Goal: Task Accomplishment & Management: Manage account settings

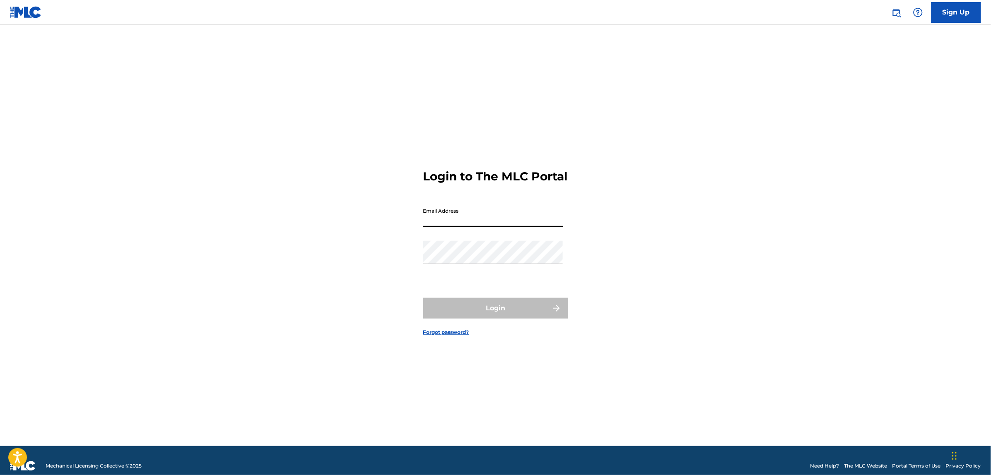
click at [477, 227] on input "Email Address" at bounding box center [493, 216] width 140 height 24
type input "[EMAIL_ADDRESS][DOMAIN_NAME]"
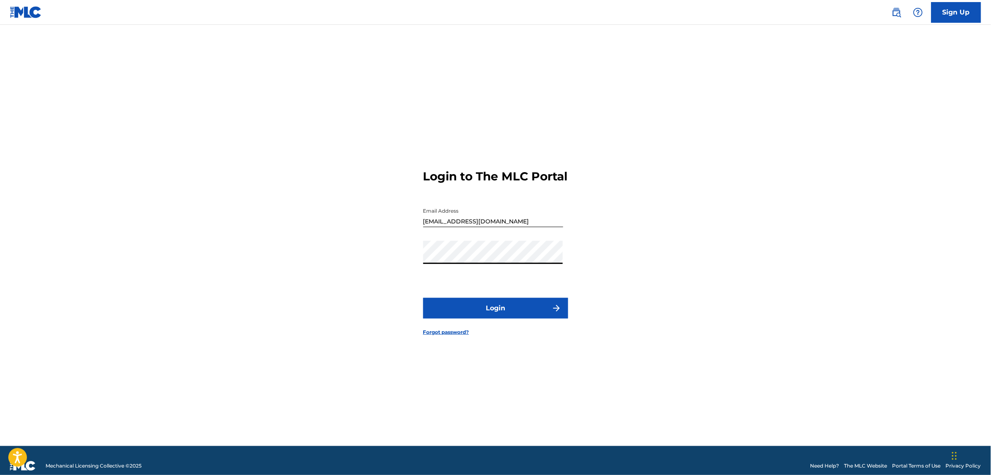
click at [483, 309] on button "Login" at bounding box center [495, 308] width 145 height 21
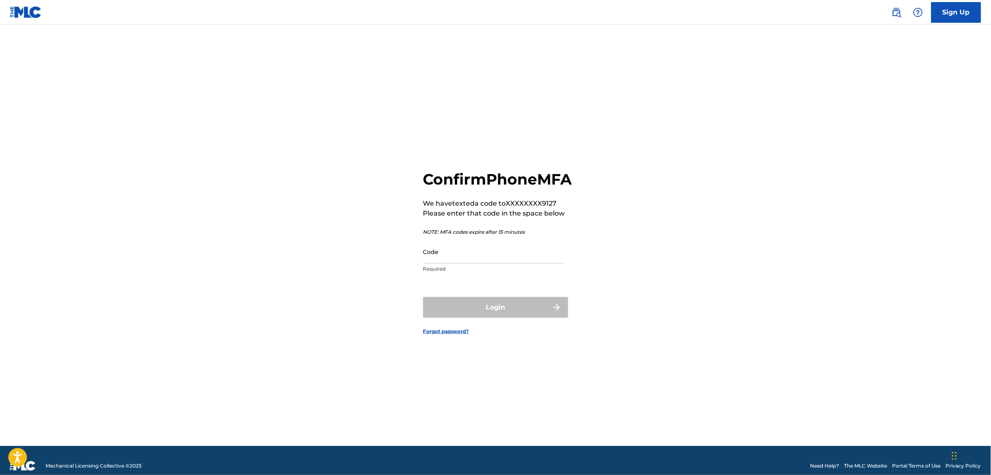
click at [474, 316] on div "Login" at bounding box center [495, 307] width 145 height 21
click at [462, 255] on input "Code" at bounding box center [493, 252] width 140 height 24
click at [497, 313] on div "Login" at bounding box center [495, 307] width 145 height 21
click at [473, 318] on div "Login" at bounding box center [495, 307] width 145 height 21
click at [553, 317] on div "Login" at bounding box center [495, 307] width 145 height 21
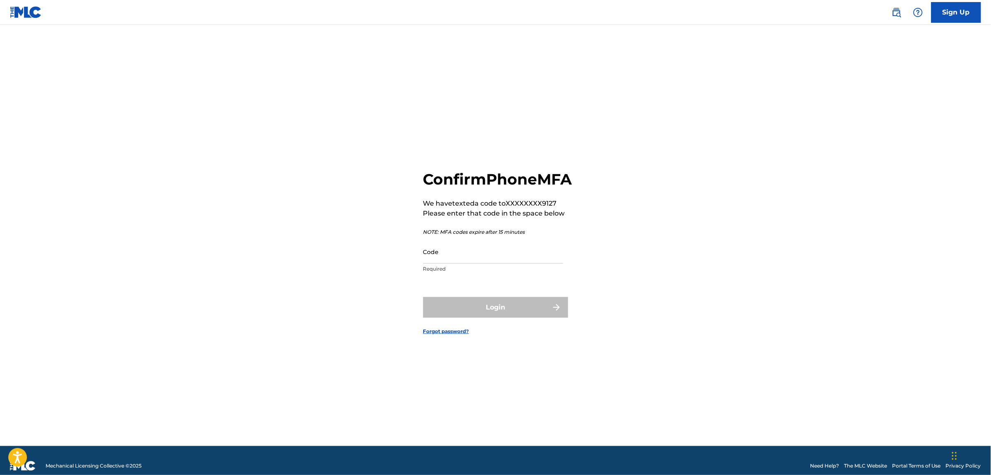
click at [474, 264] on input "Code" at bounding box center [493, 252] width 140 height 24
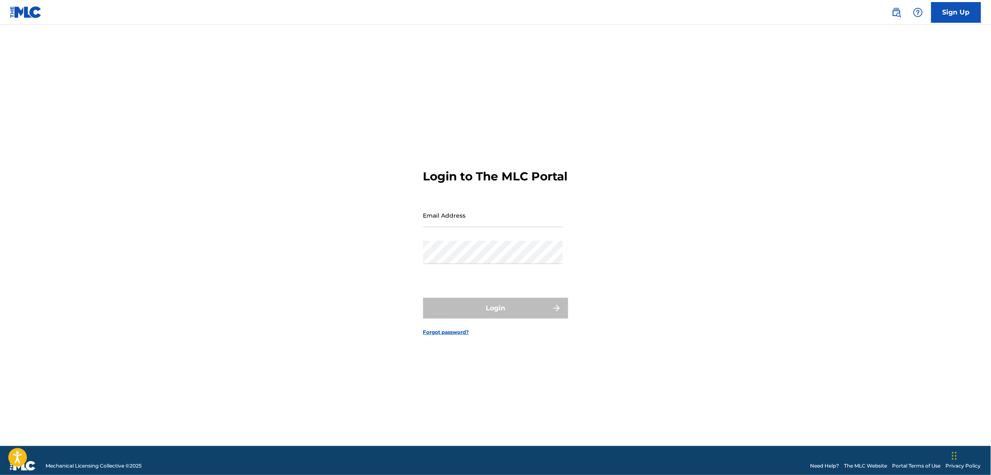
click at [437, 219] on input "Email Address" at bounding box center [493, 216] width 140 height 24
type input "[EMAIL_ADDRESS][DOMAIN_NAME]"
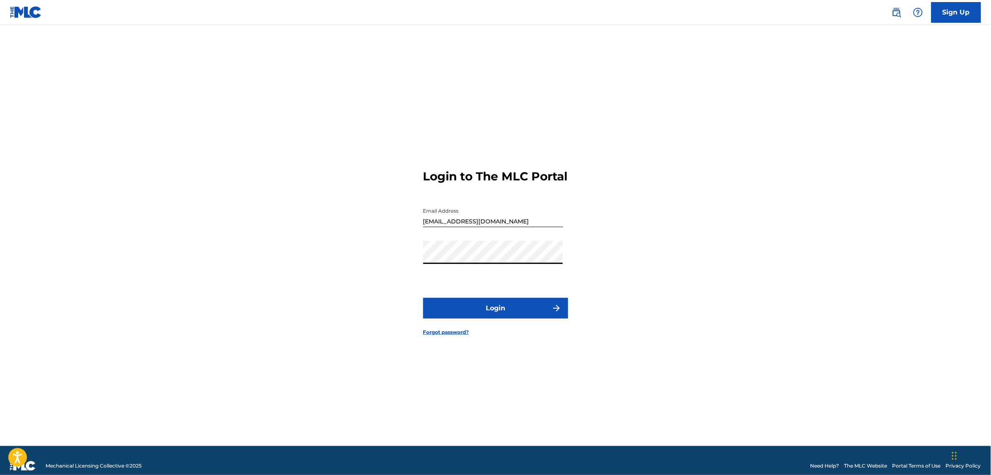
click at [480, 315] on button "Login" at bounding box center [495, 308] width 145 height 21
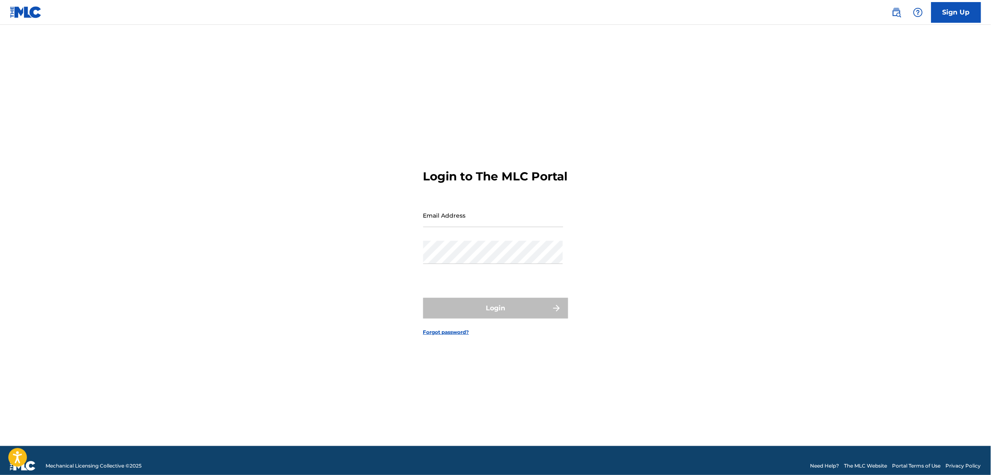
click at [501, 219] on input "Email Address" at bounding box center [493, 216] width 140 height 24
type input "[EMAIL_ADDRESS][DOMAIN_NAME]"
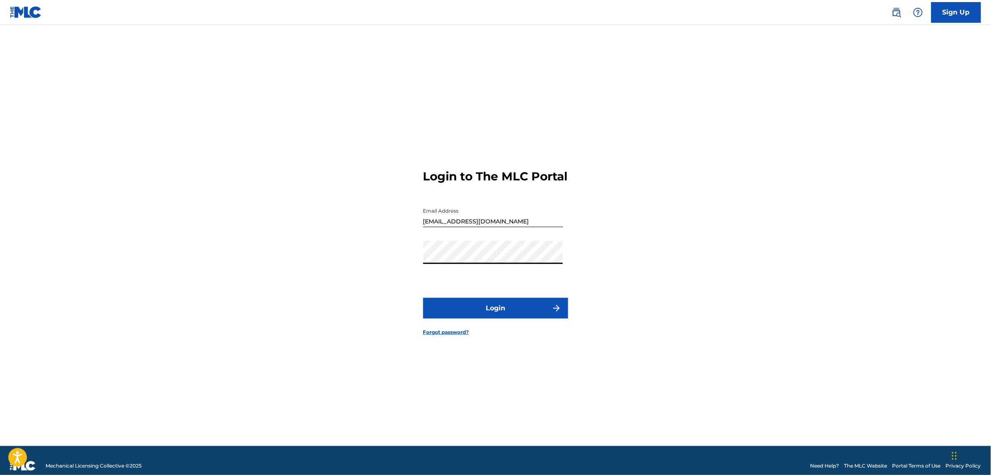
click at [423, 298] on button "Login" at bounding box center [495, 308] width 145 height 21
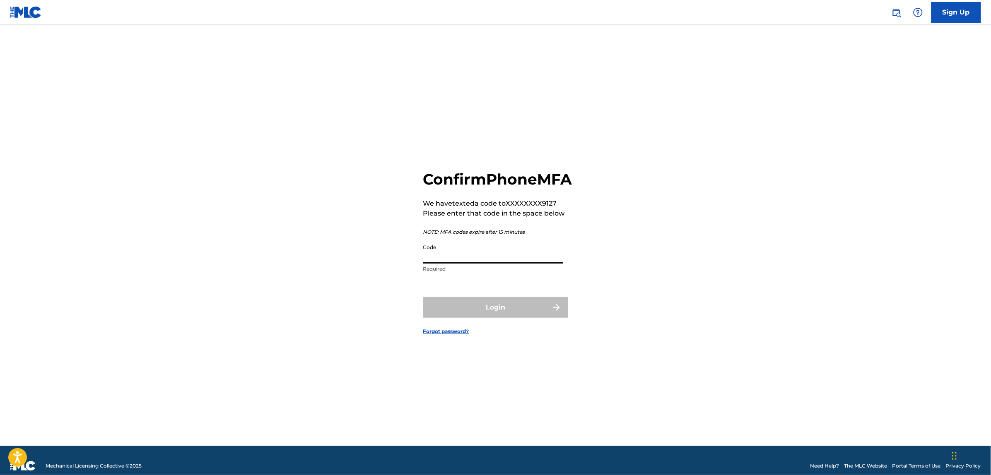
click at [458, 264] on input "Code" at bounding box center [493, 252] width 140 height 24
paste input "563406"
type input "563406"
click at [423, 297] on button "Login" at bounding box center [495, 307] width 145 height 21
